Goal: Information Seeking & Learning: Find specific fact

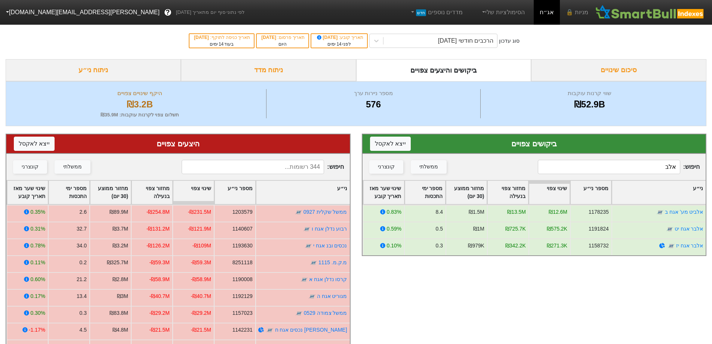
drag, startPoint x: 629, startPoint y: 165, endPoint x: 683, endPoint y: 175, distance: 54.7
click at [683, 175] on div "חיפוש : אלב ממשלתי קונצרני" at bounding box center [535, 167] width 344 height 26
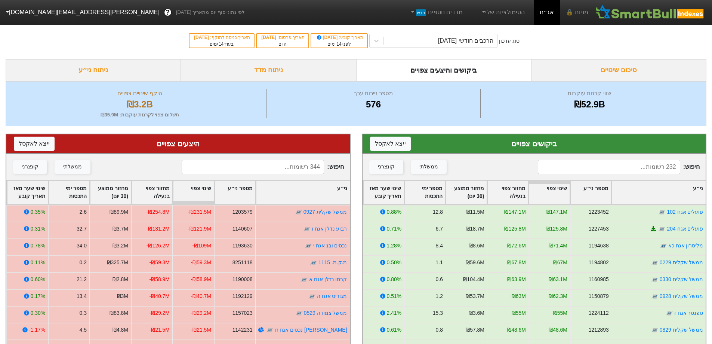
click at [620, 167] on input at bounding box center [609, 167] width 142 height 14
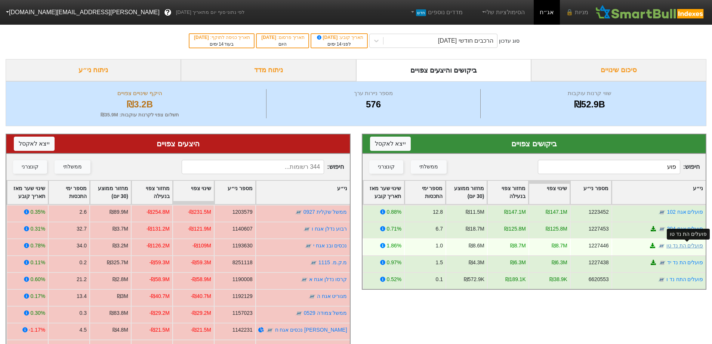
type input "פוע"
click at [684, 248] on link "פועלים הת נד טו" at bounding box center [684, 245] width 37 height 6
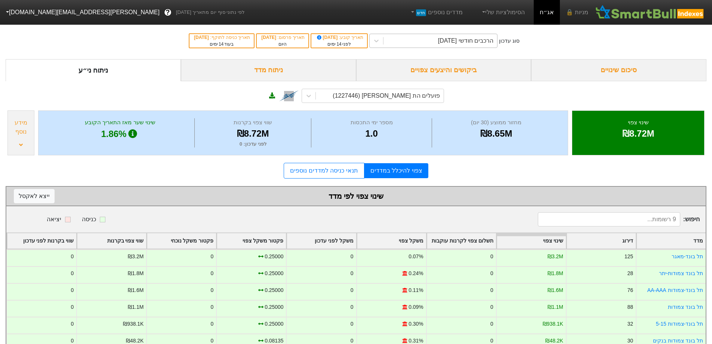
click at [458, 44] on div "הרכבים חודשי [DATE]" at bounding box center [465, 40] width 55 height 9
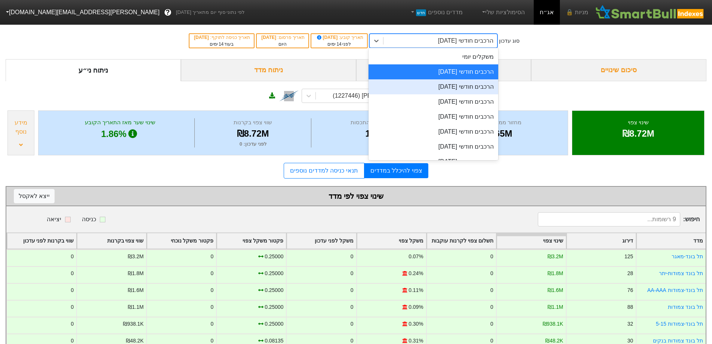
click at [455, 87] on div "הרכבים חודשי [DATE]" at bounding box center [434, 86] width 130 height 15
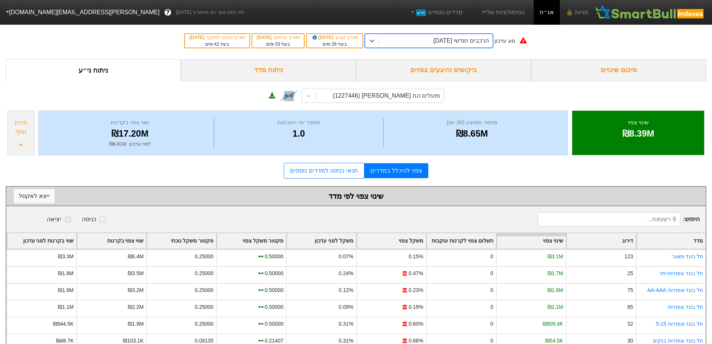
click at [481, 40] on div "הרכבים חודשי [DATE]" at bounding box center [461, 40] width 55 height 9
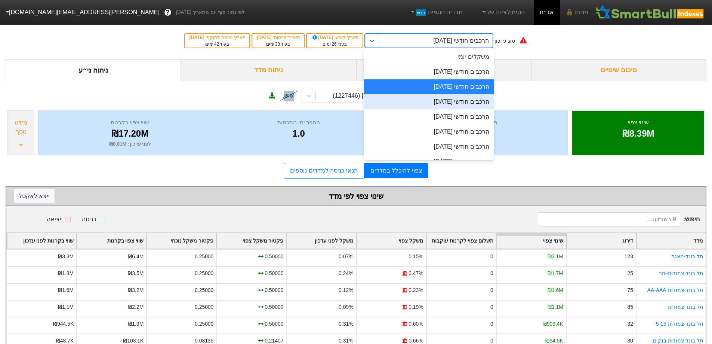
click at [465, 107] on div "הרכבים חודשי [DATE]" at bounding box center [429, 101] width 130 height 15
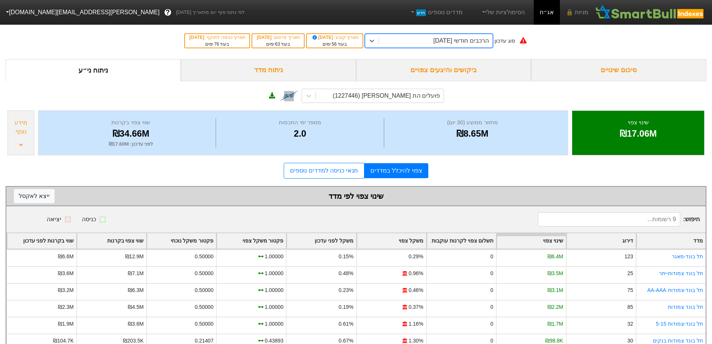
click at [481, 40] on div "הרכבים חודשי [DATE]" at bounding box center [461, 40] width 55 height 9
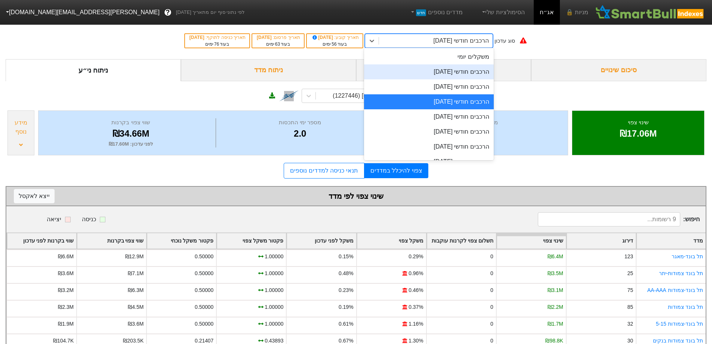
click at [480, 64] on div "הרכבים חודשי [DATE]" at bounding box center [429, 71] width 130 height 15
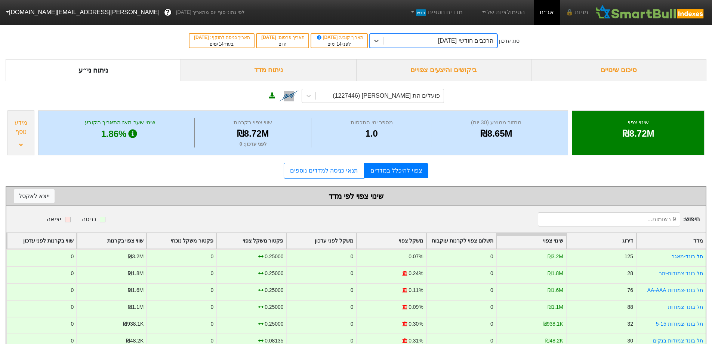
click at [523, 65] on div "ביקושים והיצעים צפויים" at bounding box center [443, 70] width 175 height 22
